Goal: Transaction & Acquisition: Obtain resource

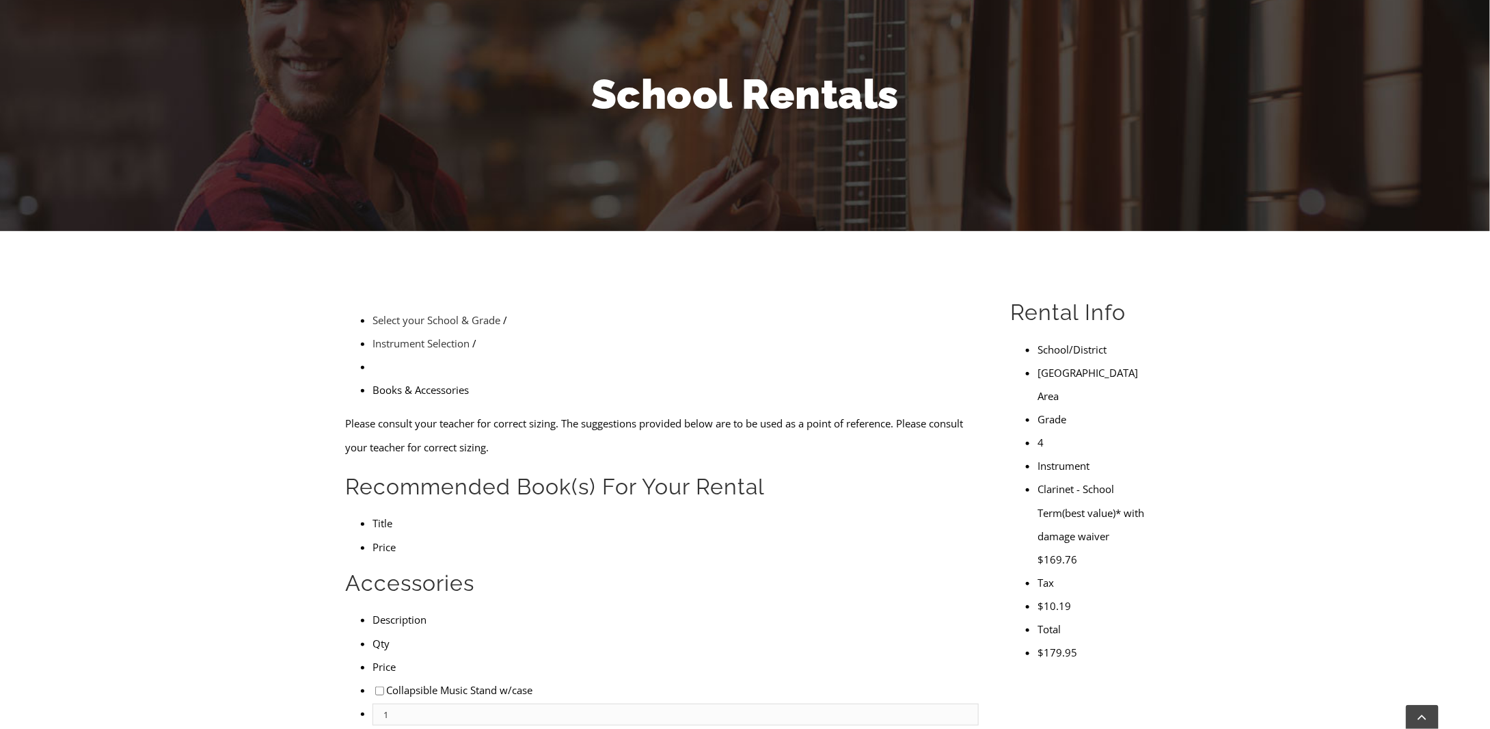
scroll to position [68, 0]
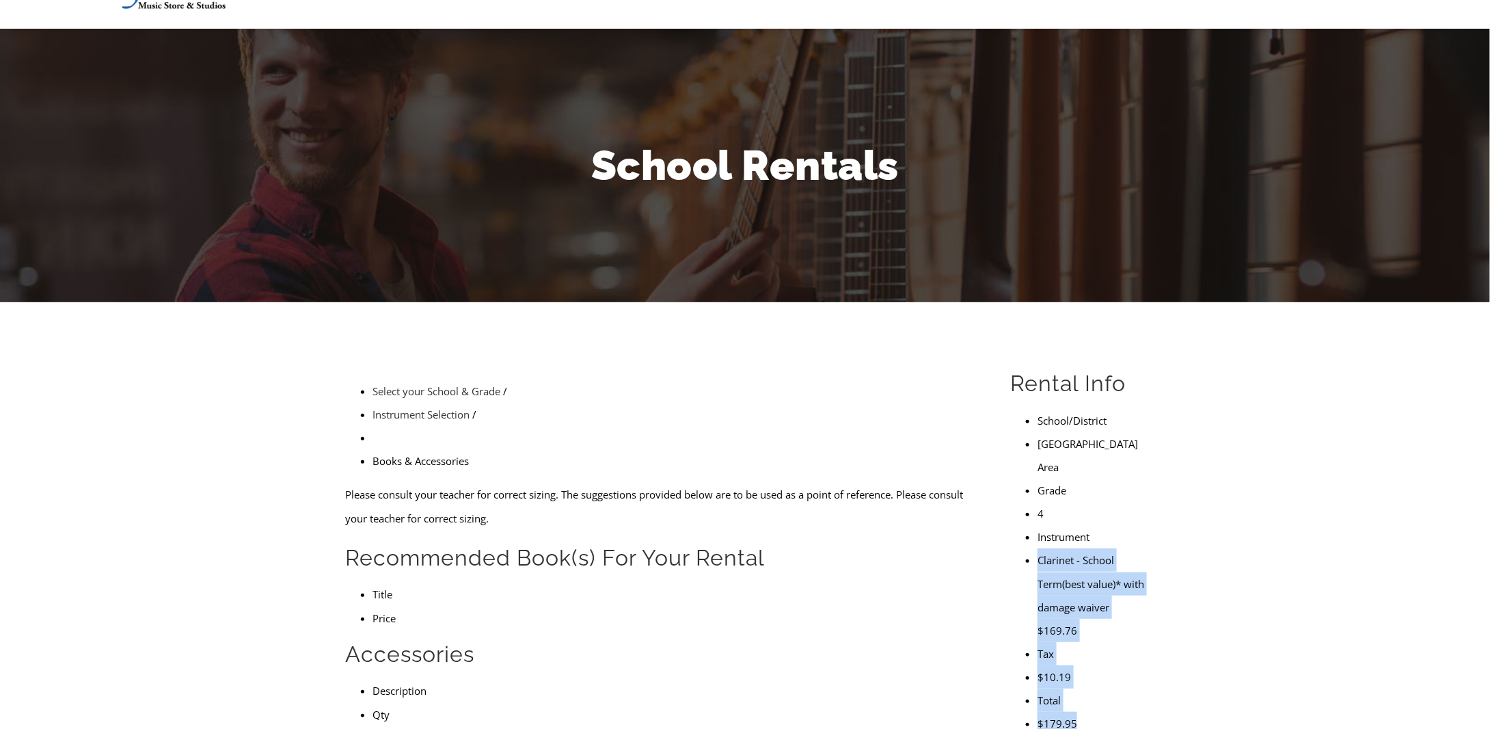
drag, startPoint x: 1071, startPoint y: 602, endPoint x: 1020, endPoint y: 466, distance: 145.8
click at [1020, 466] on ul "School/District [GEOGRAPHIC_DATA] Area Grade 4 Instrument Clarinet - School Ter…" at bounding box center [1077, 572] width 135 height 326
copy ul "Clarinet - School Term(best value)* with damage waiver $169.76 Tax $10.19 Total…"
